Goal: Entertainment & Leisure: Browse casually

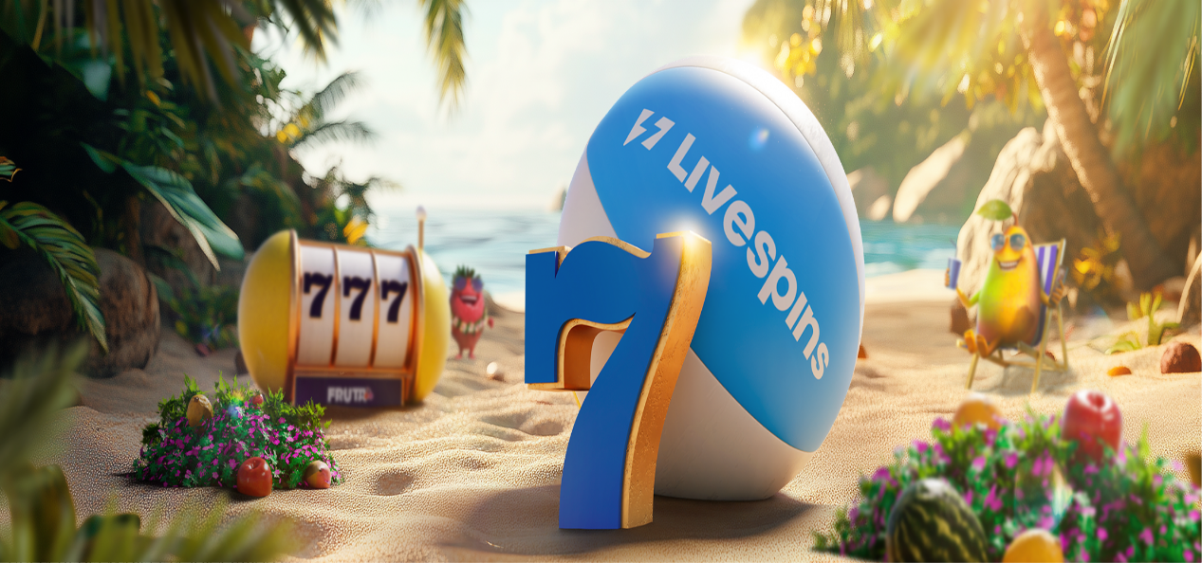
click at [108, 76] on span "Kirjaudu" at bounding box center [131, 69] width 46 height 14
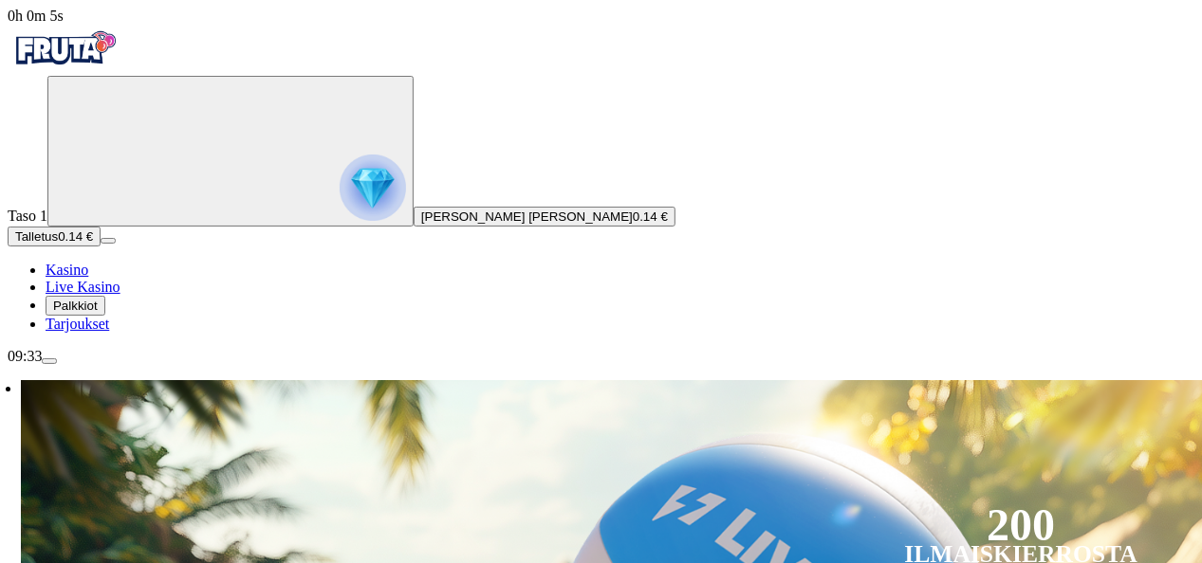
click at [64, 24] on span "0h 0m 5s" at bounding box center [36, 16] width 56 height 16
click at [49, 361] on span "menu icon" at bounding box center [49, 361] width 0 height 0
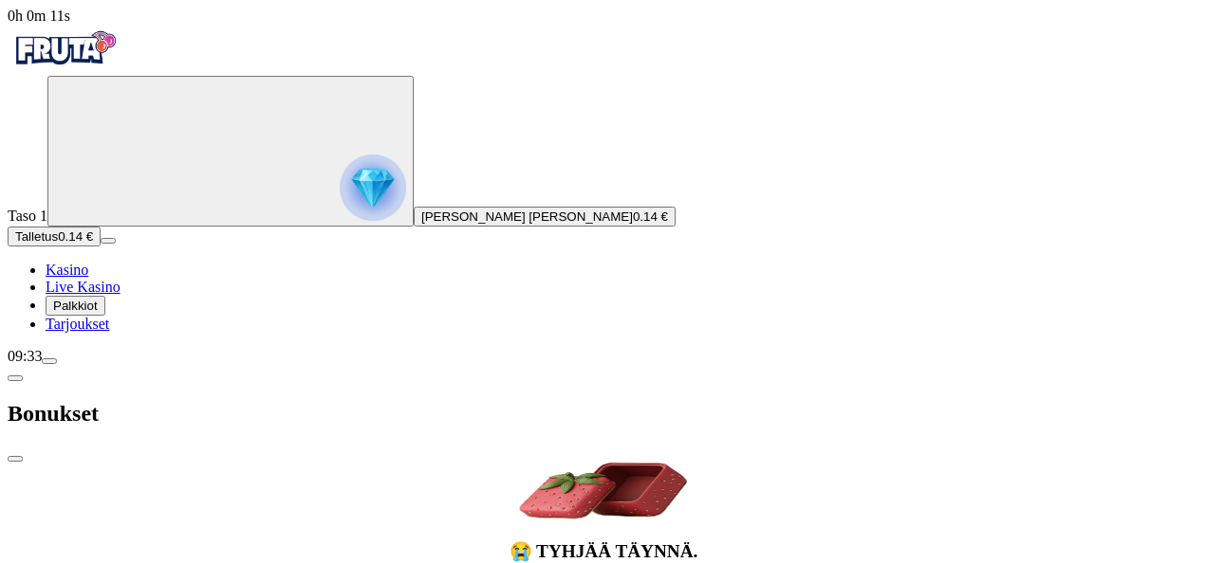
click at [15, 378] on span "chevron-left icon" at bounding box center [15, 378] width 0 height 0
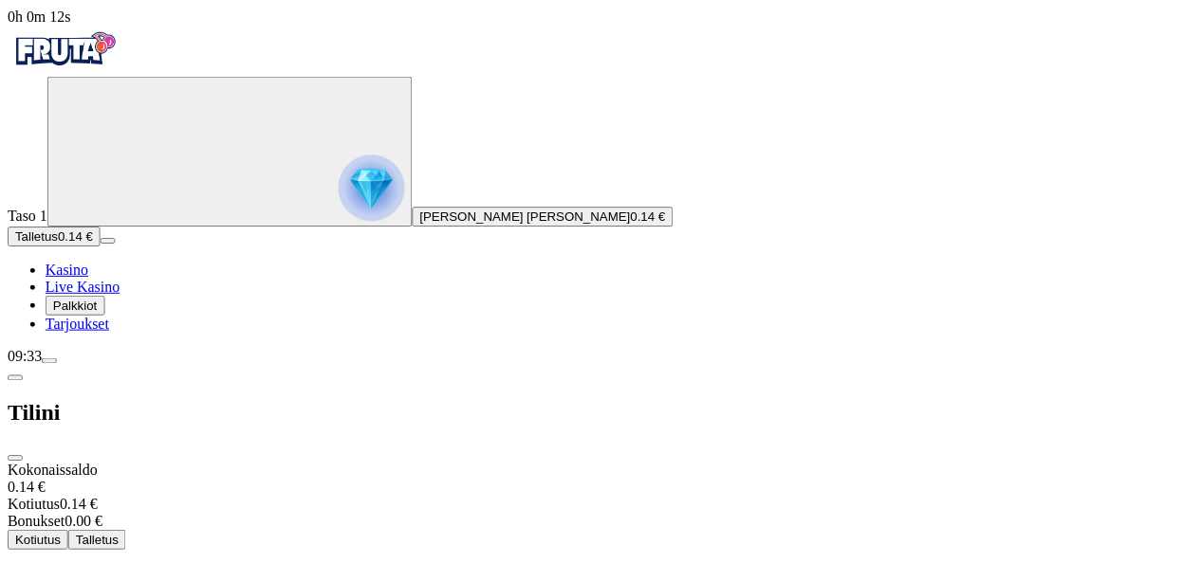
scroll to position [152, 0]
click at [88, 278] on span "Kasino" at bounding box center [67, 270] width 43 height 16
click at [102, 365] on div "09:33" at bounding box center [603, 356] width 1191 height 17
click at [42, 364] on span "09:33" at bounding box center [25, 356] width 34 height 16
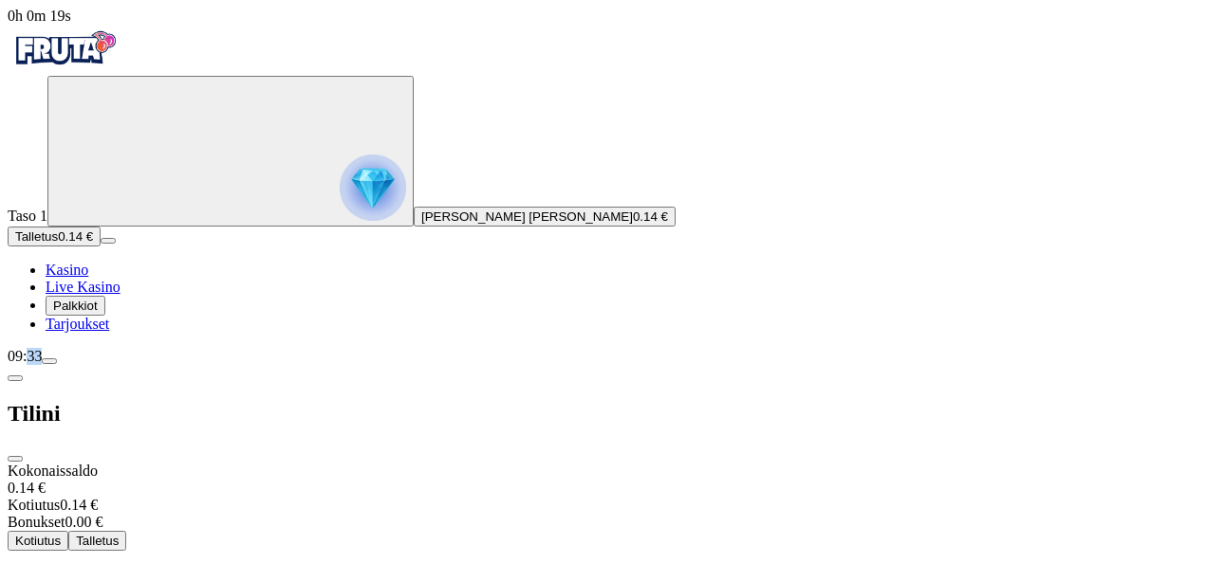
click at [51, 365] on div "09:33" at bounding box center [603, 356] width 1191 height 17
click at [56, 365] on div "09:33" at bounding box center [603, 356] width 1191 height 17
click at [71, 24] on span "0h 0m 21s" at bounding box center [40, 16] width 64 height 16
click at [88, 278] on span "Kasino" at bounding box center [67, 270] width 43 height 16
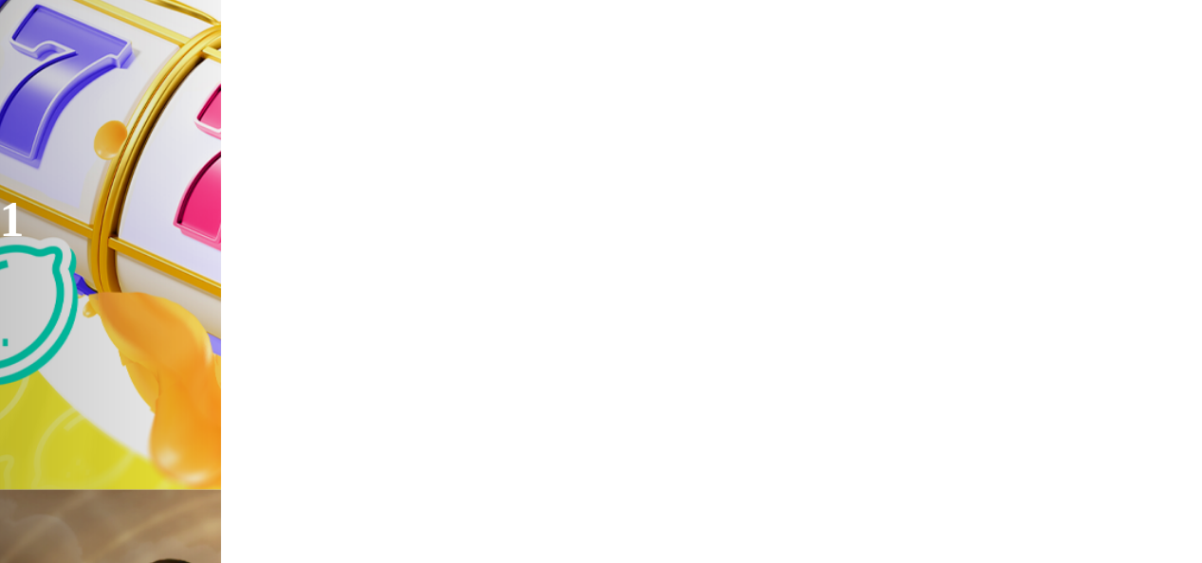
scroll to position [1020, 0]
